Goal: Transaction & Acquisition: Purchase product/service

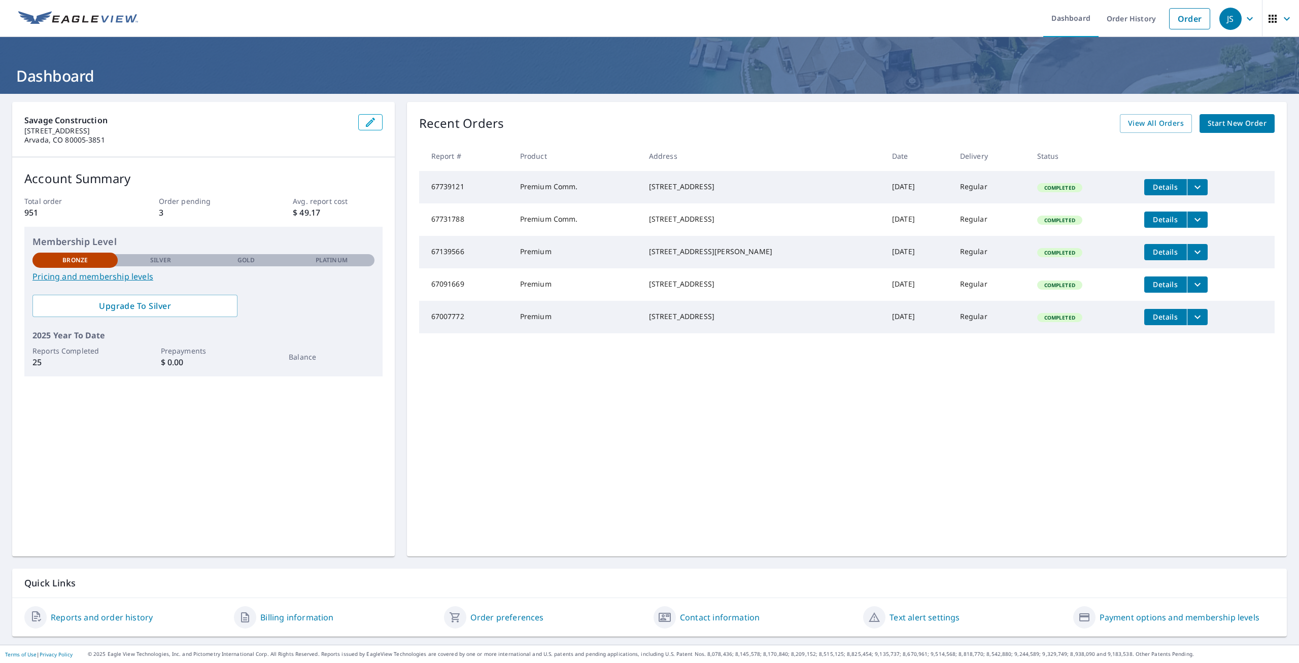
click at [1237, 123] on span "Start New Order" at bounding box center [1237, 123] width 59 height 13
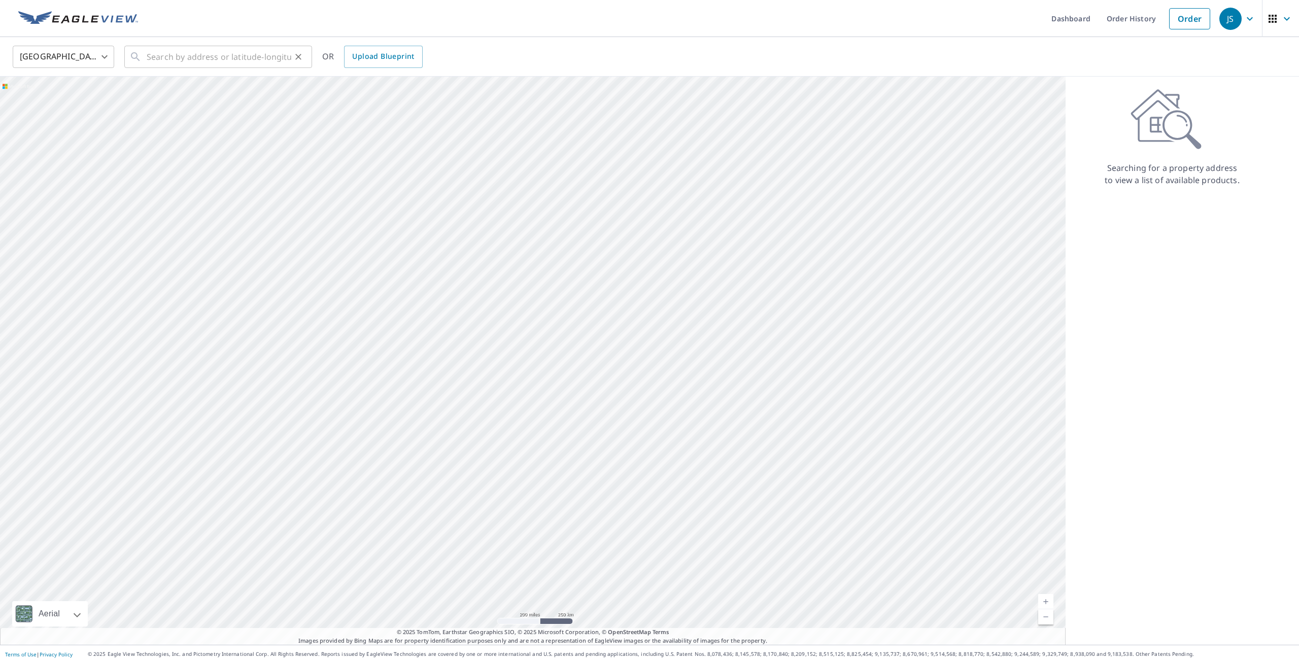
click at [145, 61] on div "​" at bounding box center [218, 57] width 188 height 22
click at [157, 89] on span "[STREET_ADDRESS]" at bounding box center [224, 86] width 159 height 12
type input "[STREET_ADDRESS]"
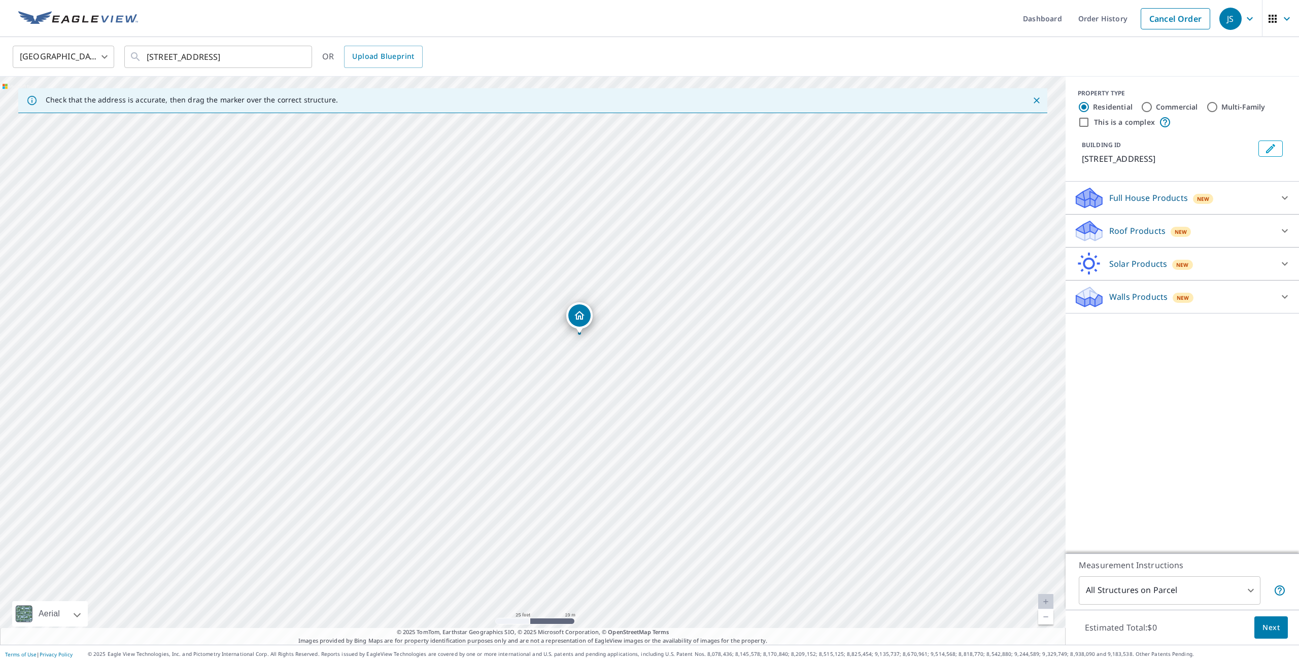
click at [1133, 225] on p "Roof Products" at bounding box center [1137, 231] width 56 height 12
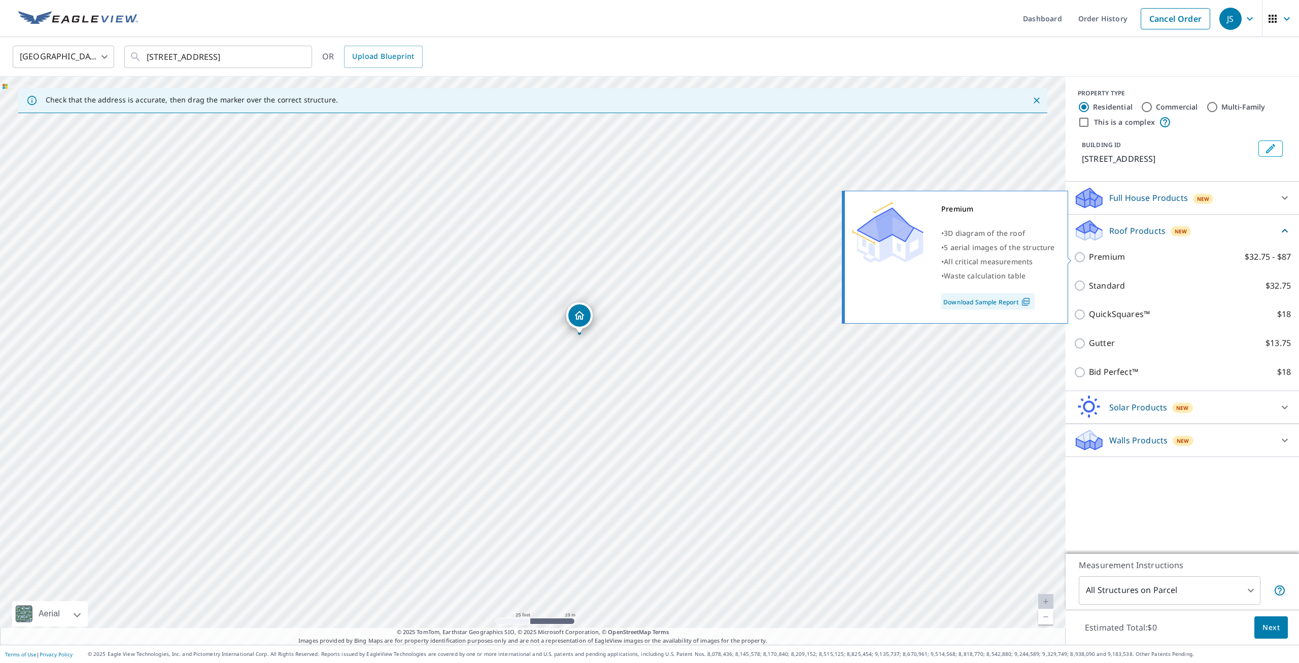
click at [1079, 259] on input "Premium $32.75 - $87" at bounding box center [1081, 257] width 15 height 12
checkbox input "true"
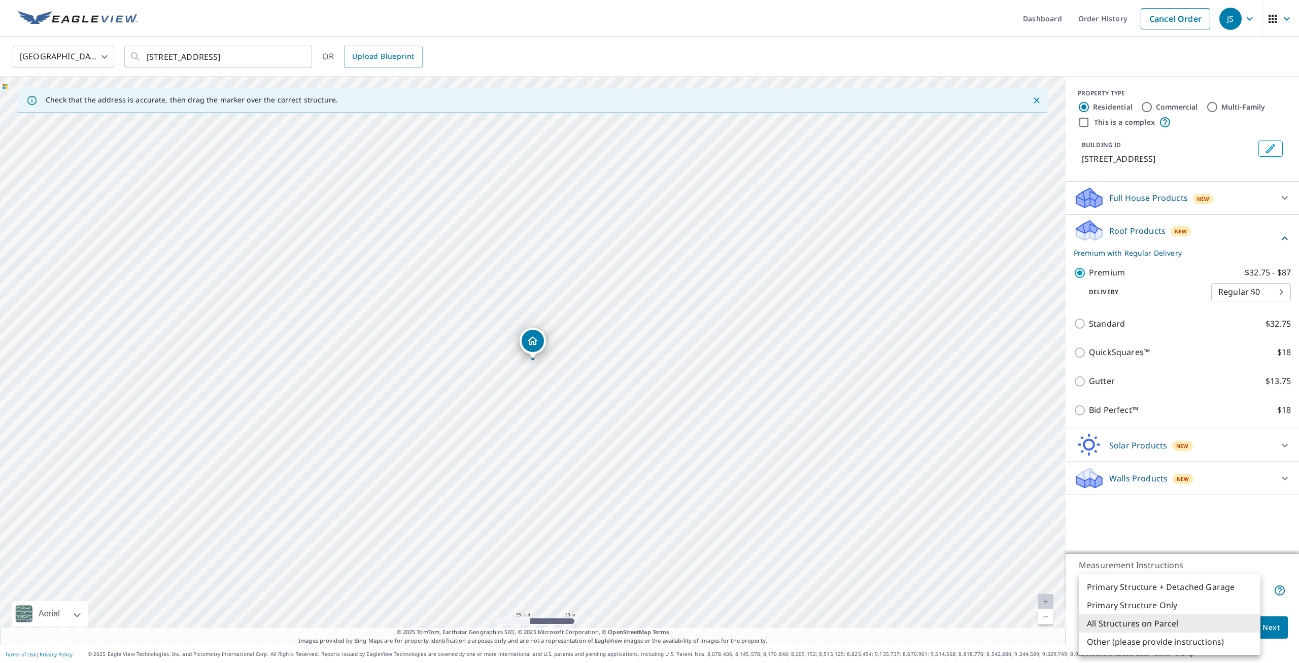
click at [1254, 588] on body "JS JS Dashboard Order History Cancel Order JS [GEOGRAPHIC_DATA] [GEOGRAPHIC_DAT…" at bounding box center [649, 331] width 1299 height 663
click at [1190, 601] on li "Primary Structure Only" at bounding box center [1170, 605] width 182 height 18
type input "2"
click at [1274, 626] on span "Next" at bounding box center [1270, 628] width 17 height 13
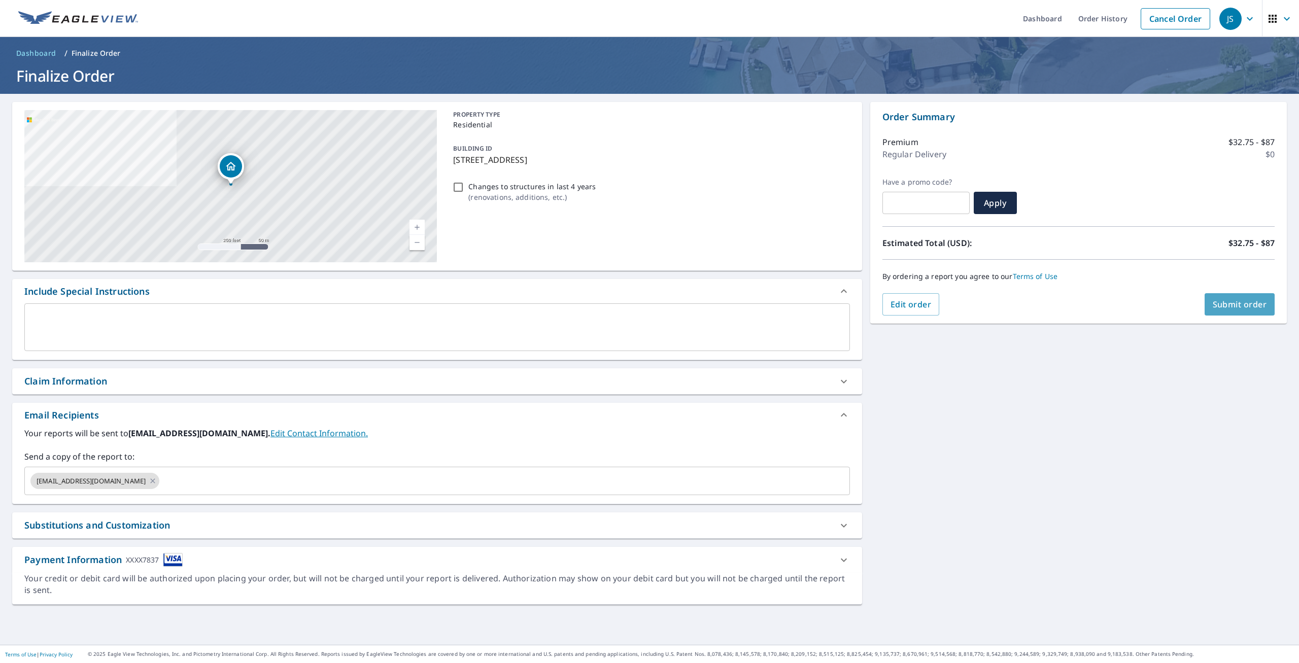
click at [1230, 305] on span "Submit order" at bounding box center [1240, 304] width 54 height 11
